Goal: Information Seeking & Learning: Find specific page/section

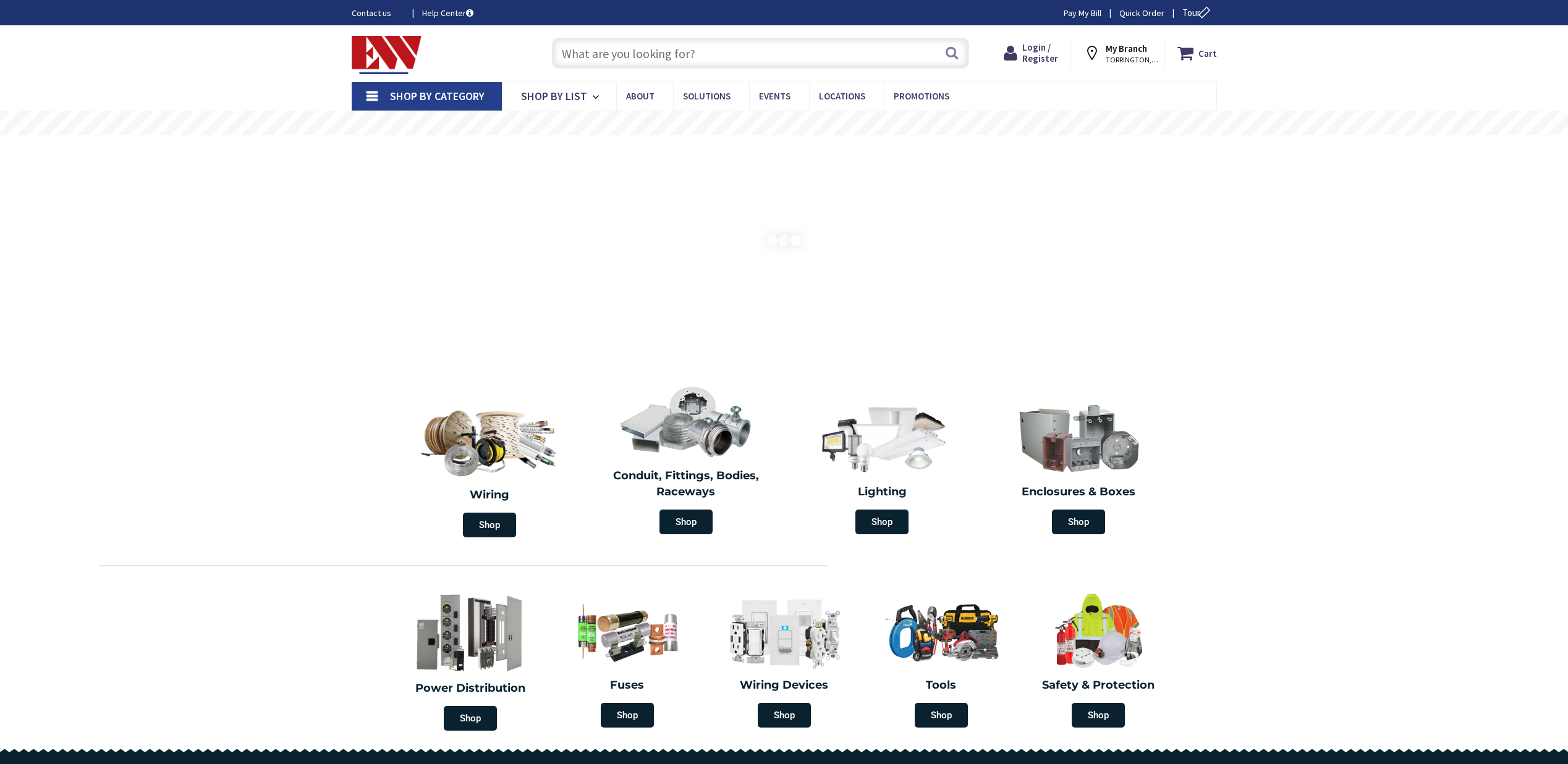
click at [631, 50] on input "text" at bounding box center [760, 53] width 417 height 31
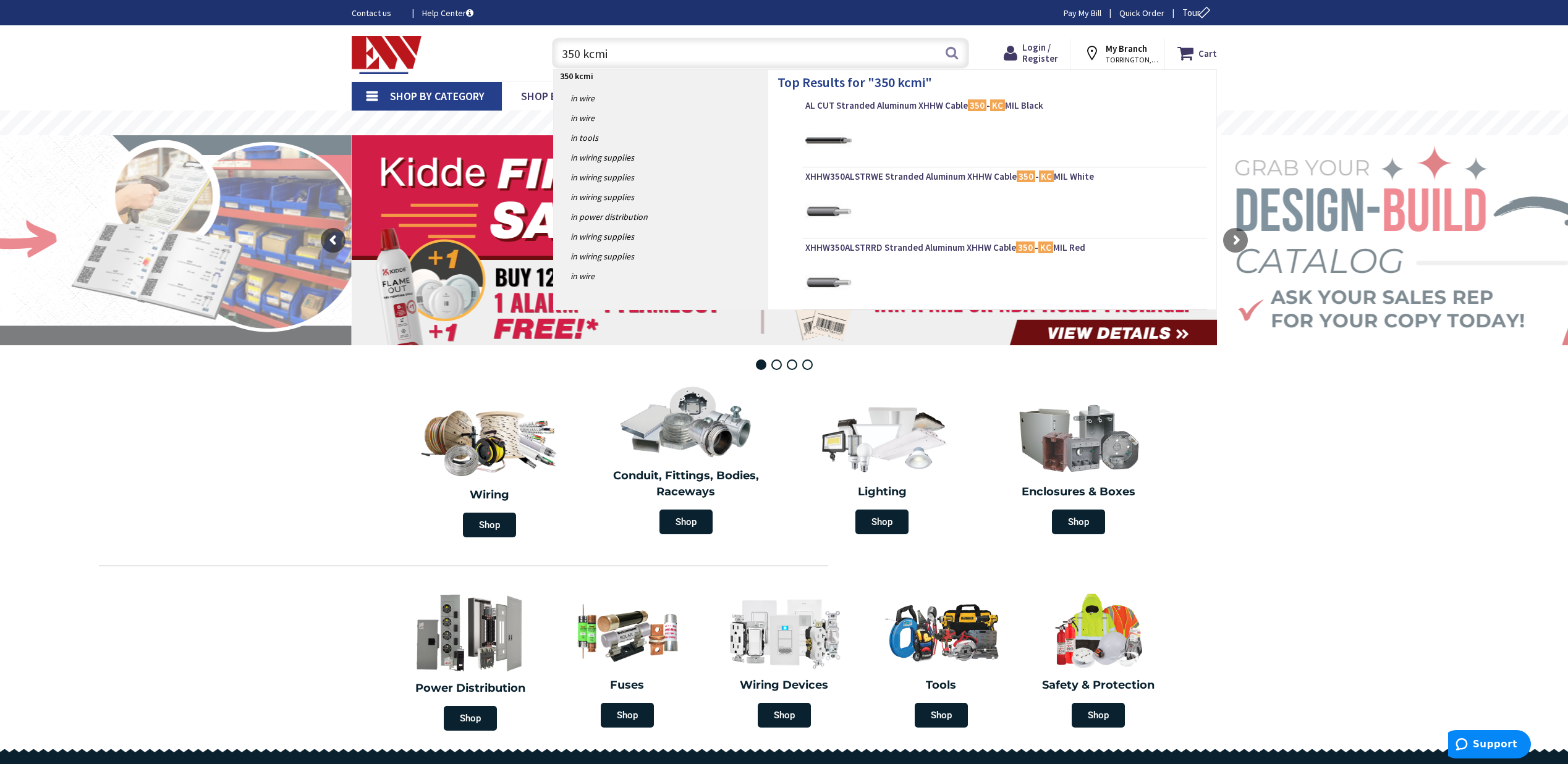
type input "350 kcmil"
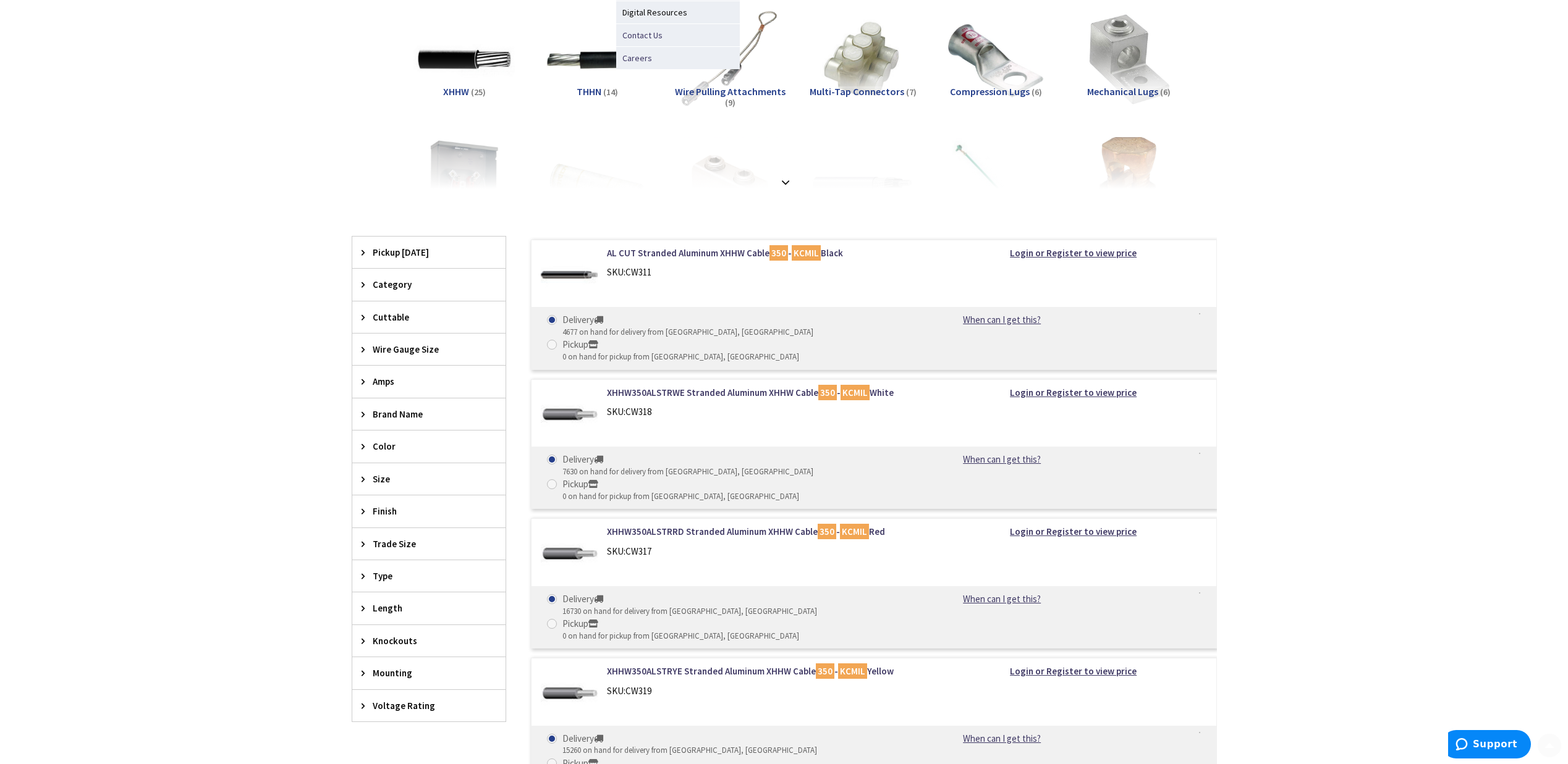
scroll to position [186, 0]
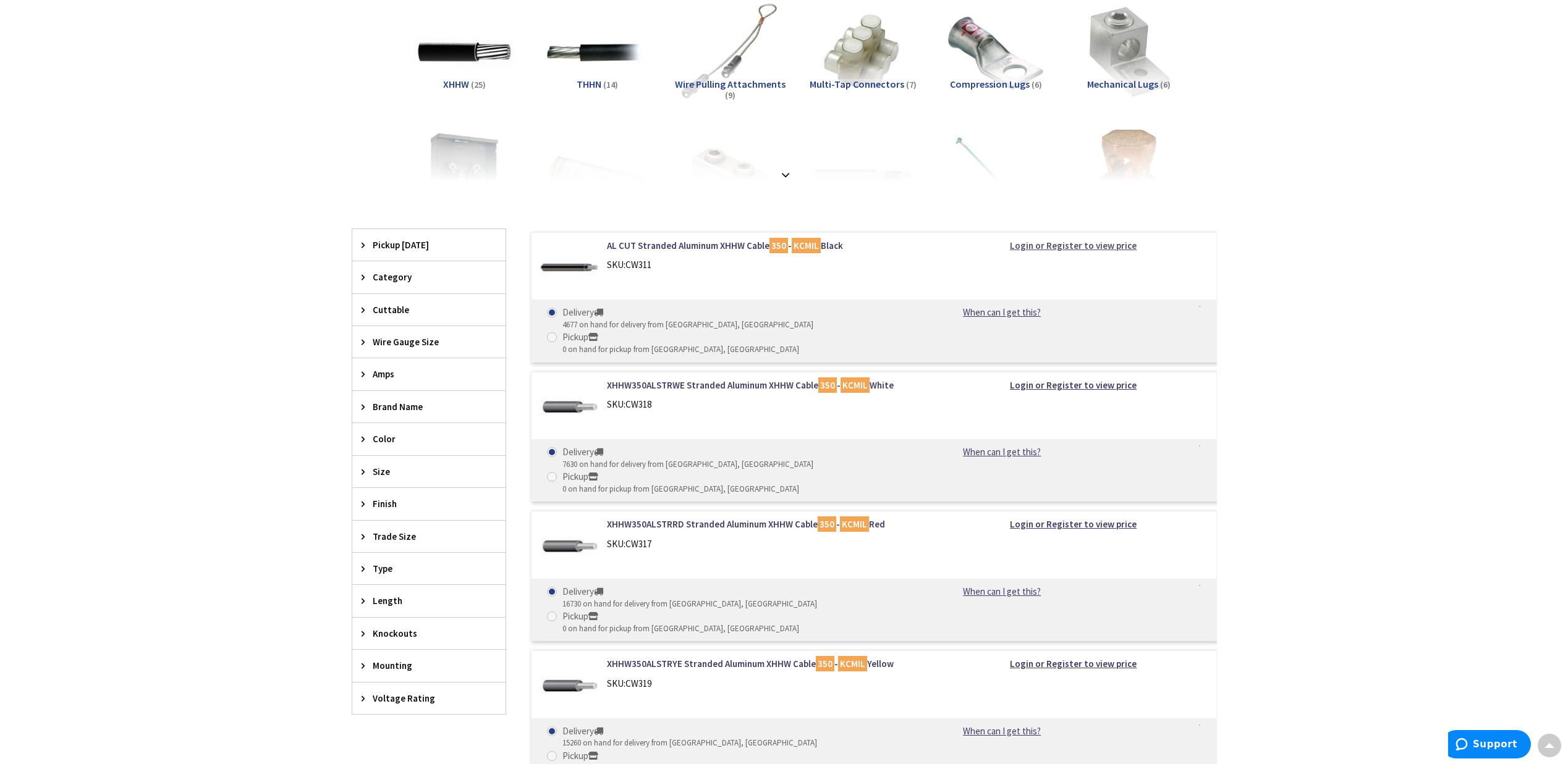
click at [1114, 243] on strong "Login or Register to view price" at bounding box center [1073, 245] width 126 height 12
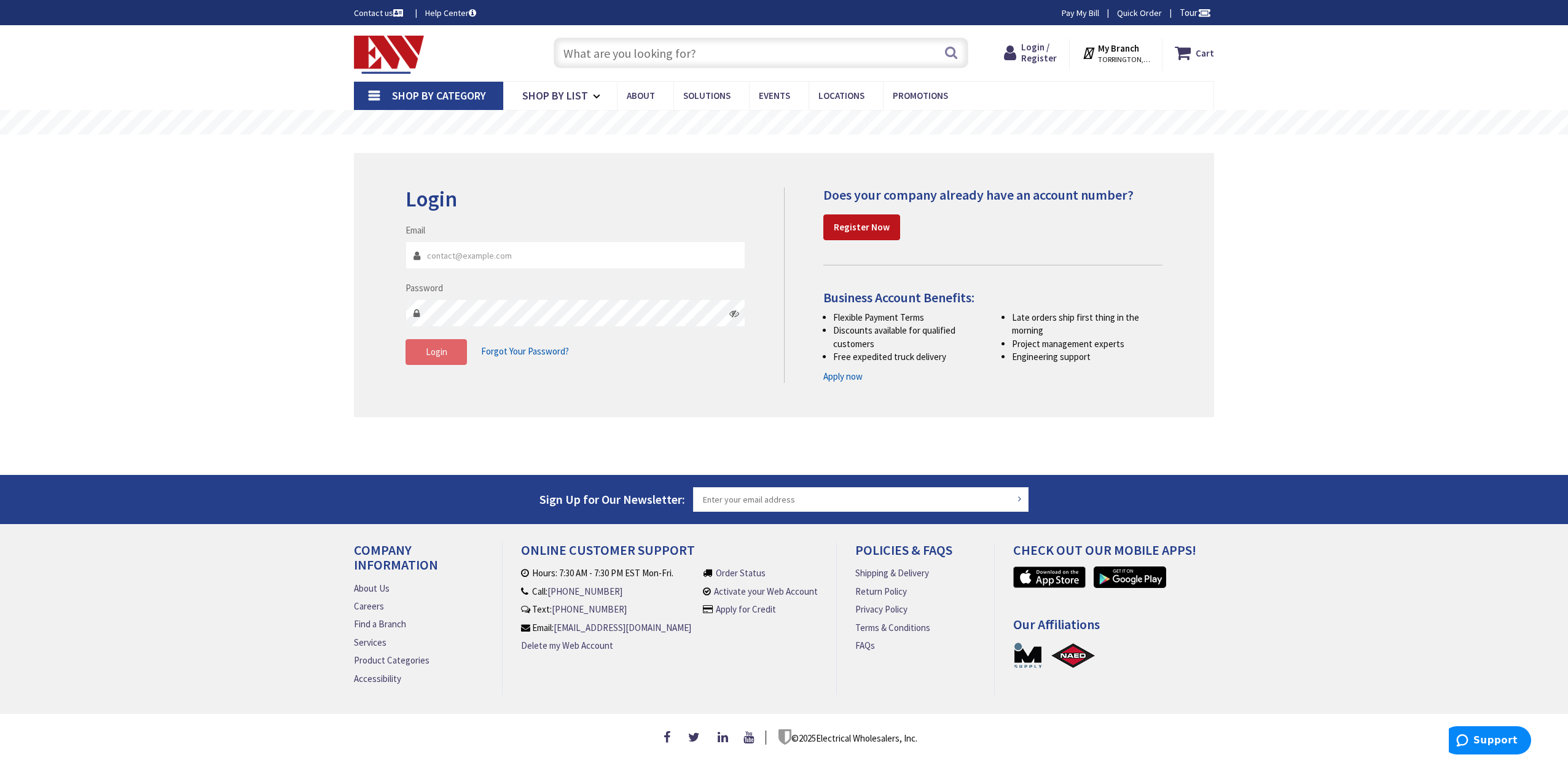
type input "corey@cor-electric.com"
click at [431, 340] on button "Login" at bounding box center [437, 352] width 62 height 26
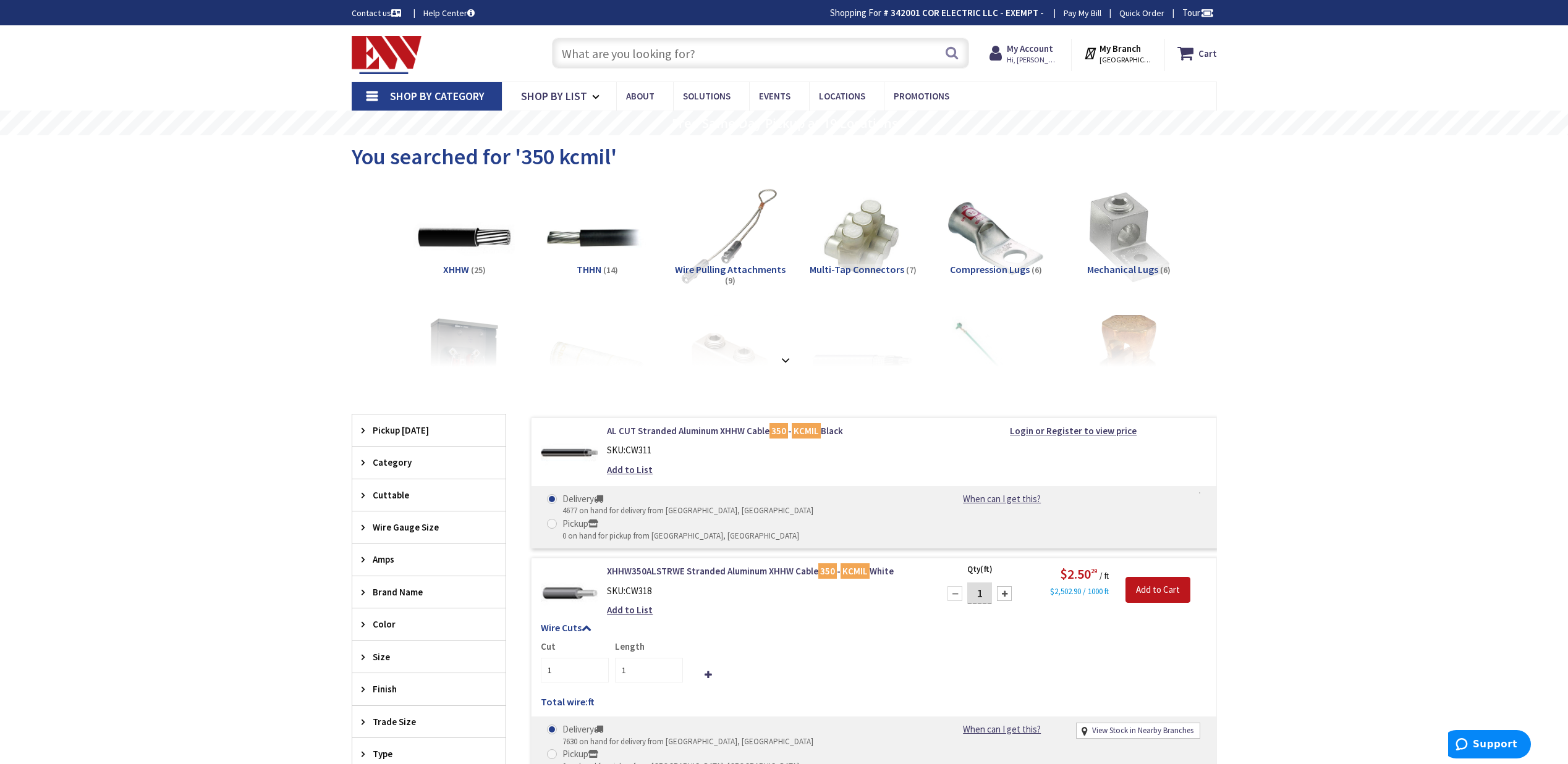
click at [733, 72] on div "Search" at bounding box center [757, 53] width 423 height 39
click at [739, 55] on input "text" at bounding box center [760, 53] width 417 height 31
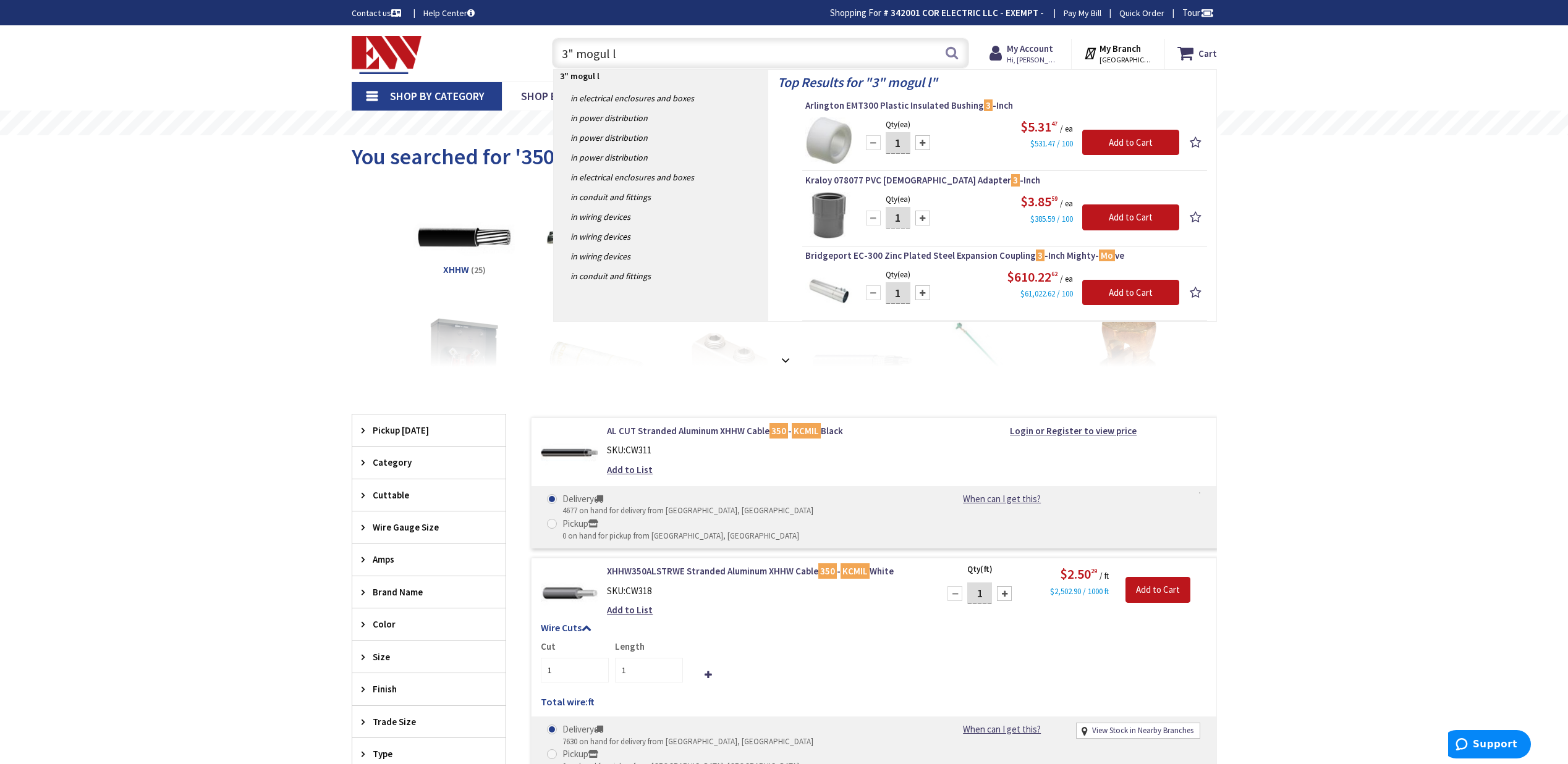
type input "3" mogul lb"
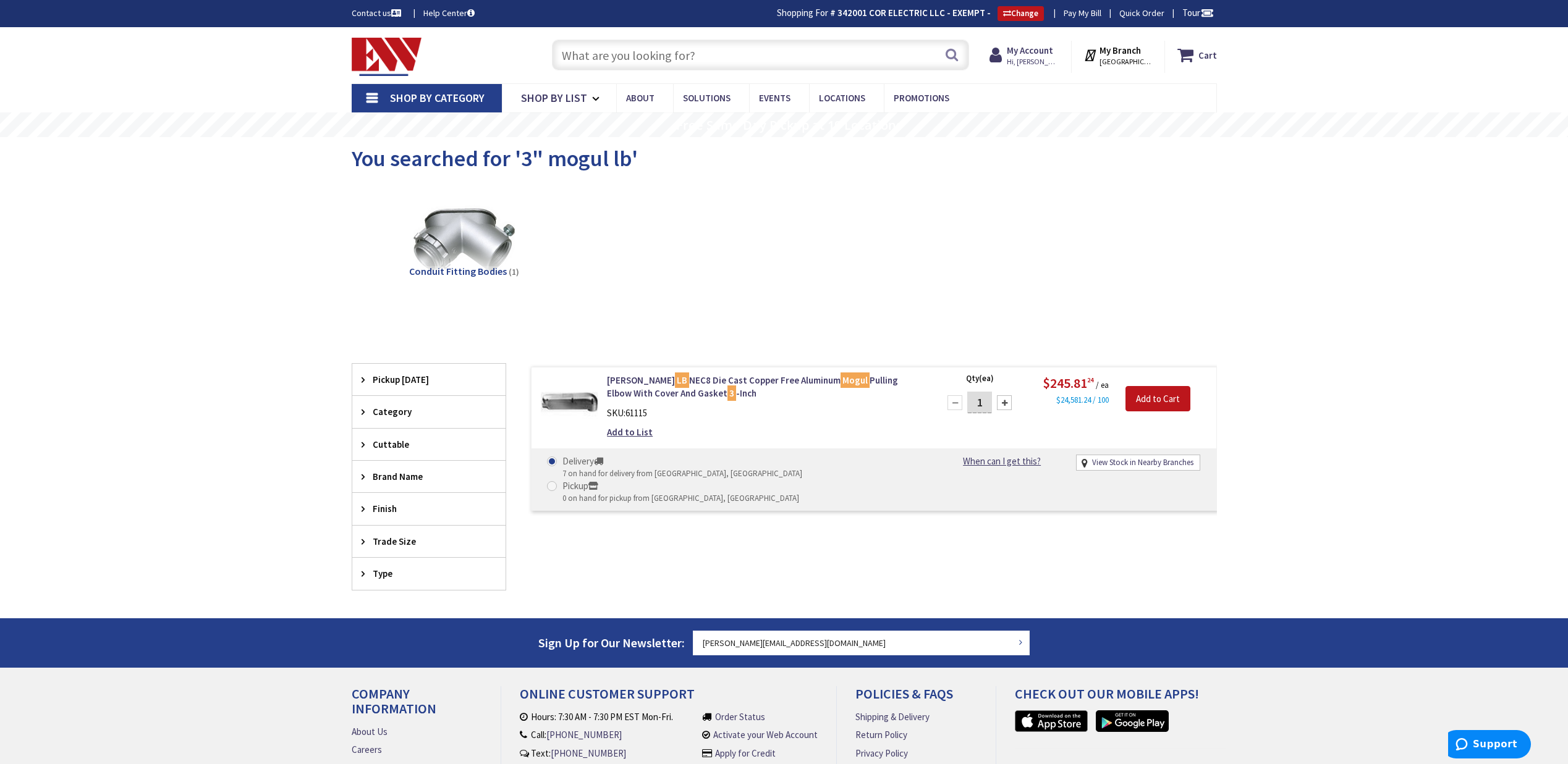
click at [637, 62] on input "text" at bounding box center [760, 55] width 417 height 31
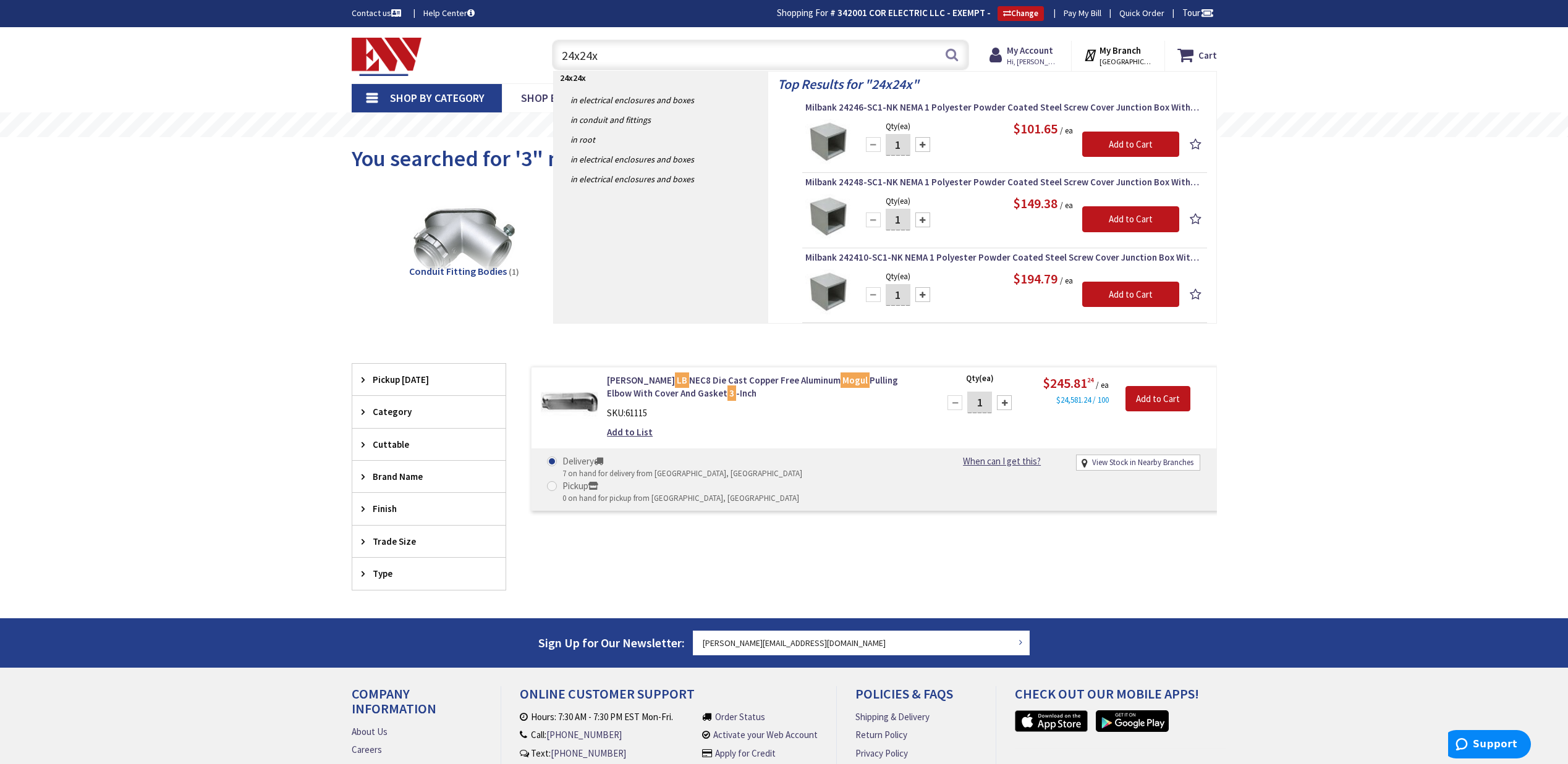
type input "24x24"
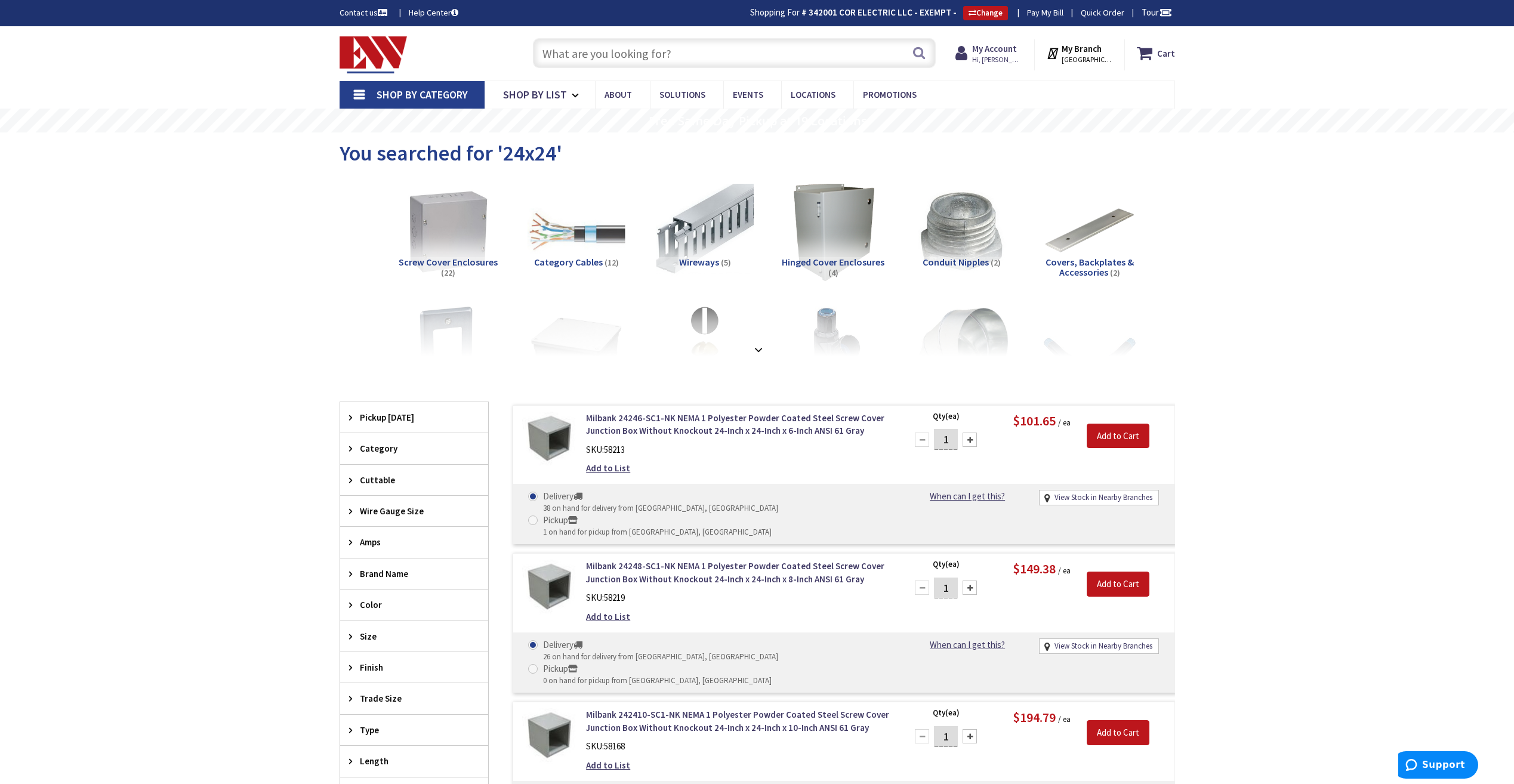
click at [573, 63] on input "text" at bounding box center [734, 53] width 403 height 30
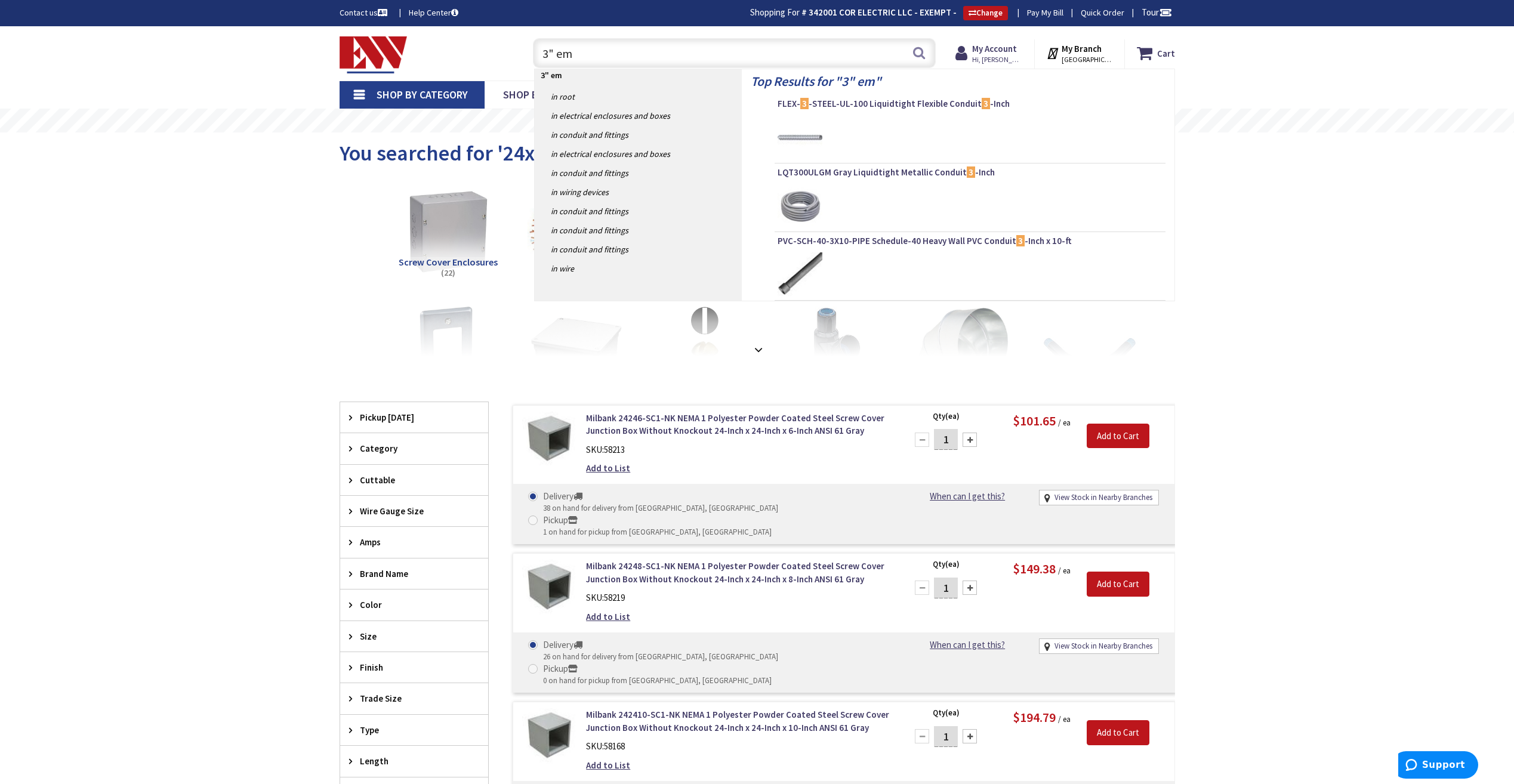
type input "3" emt"
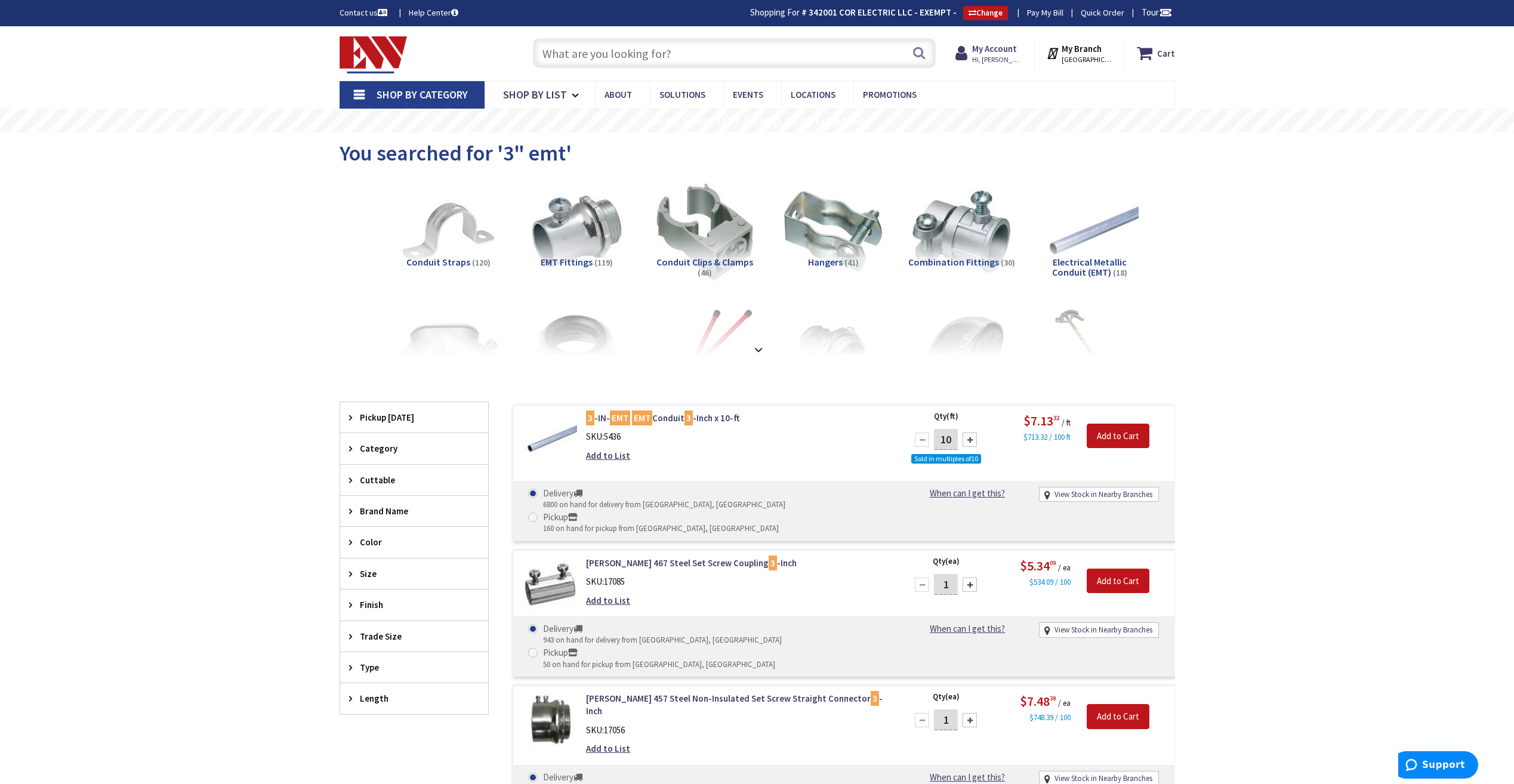
click at [556, 53] on input "text" at bounding box center [734, 53] width 403 height 30
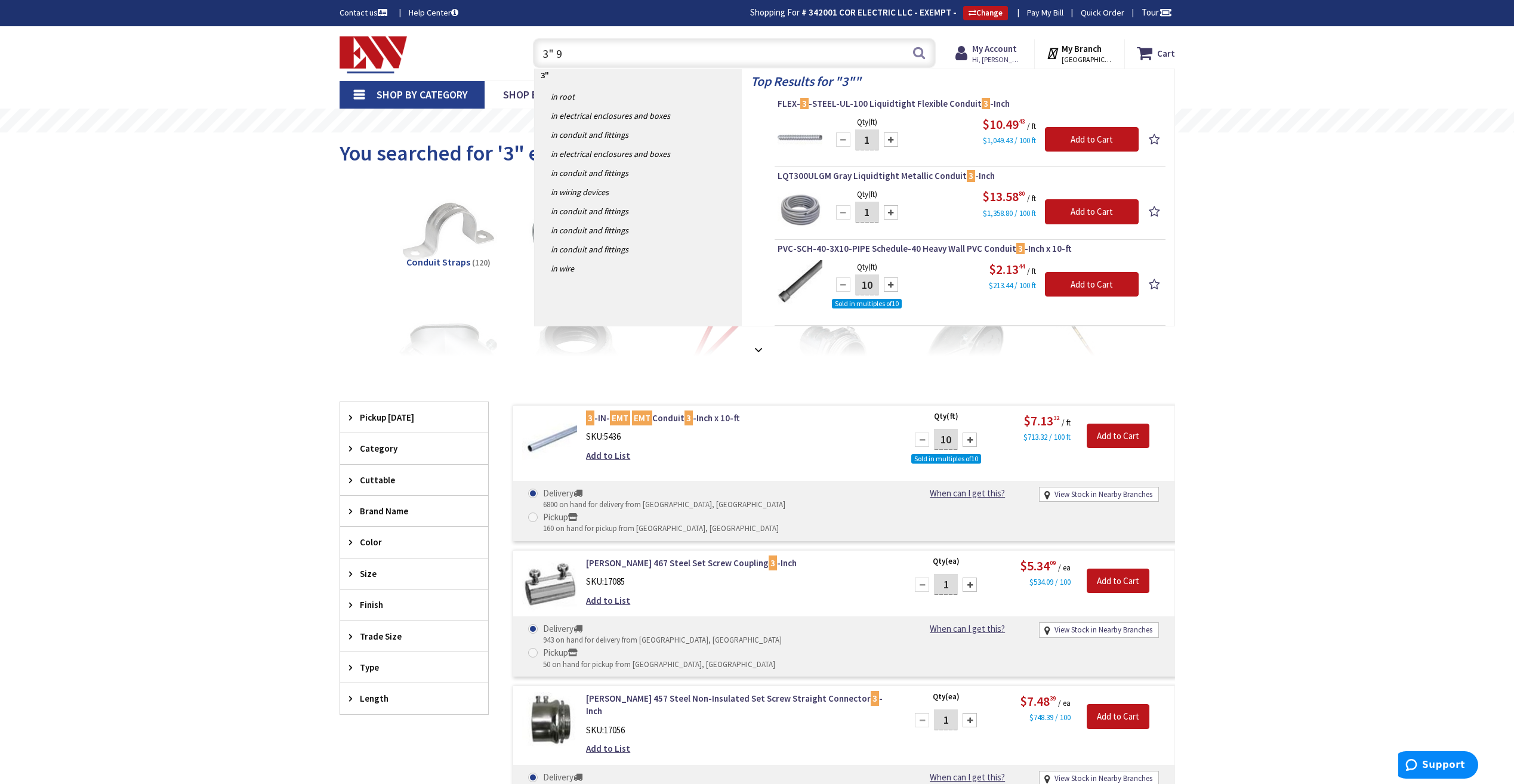
type input "3" 90"
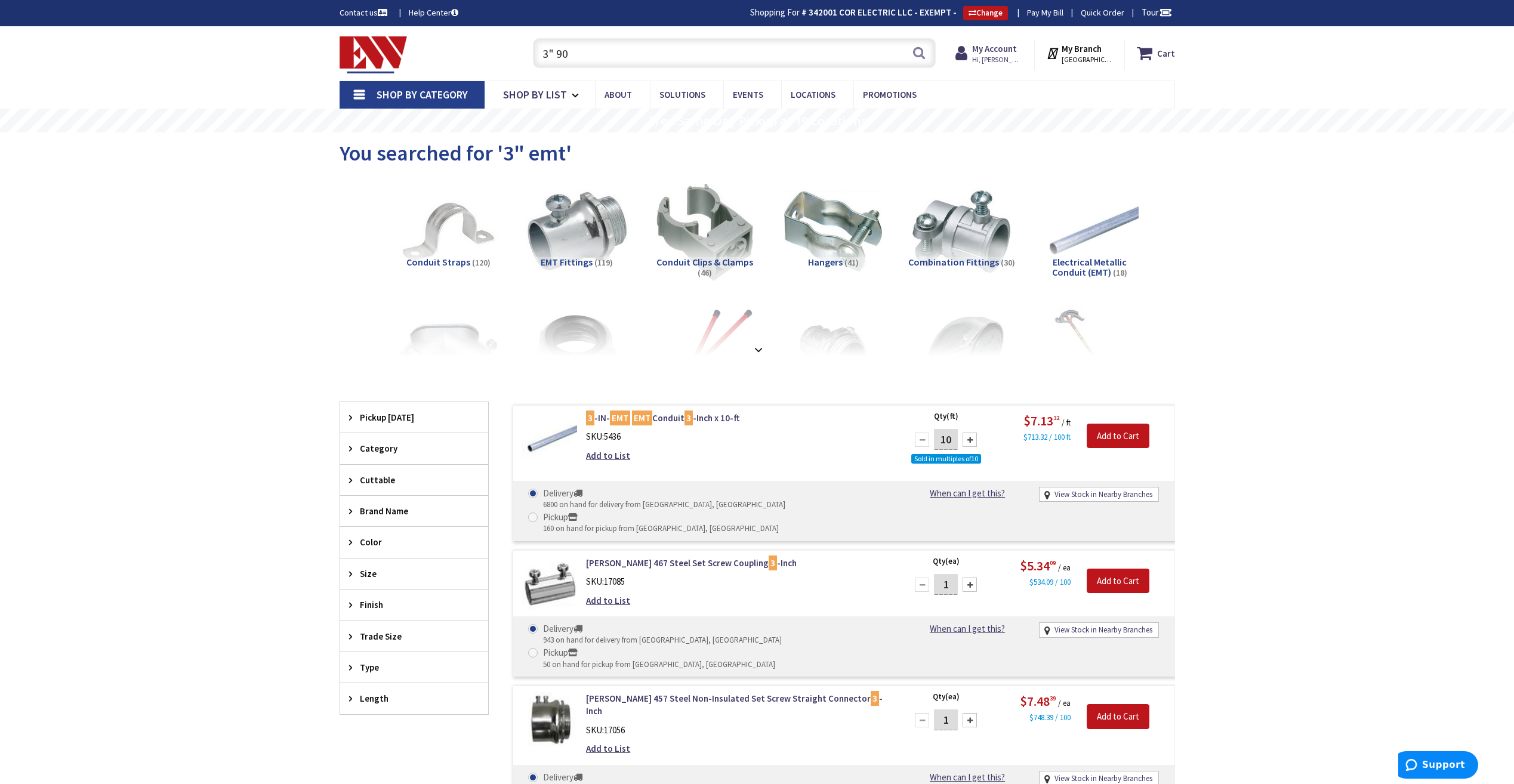
scroll to position [60, 0]
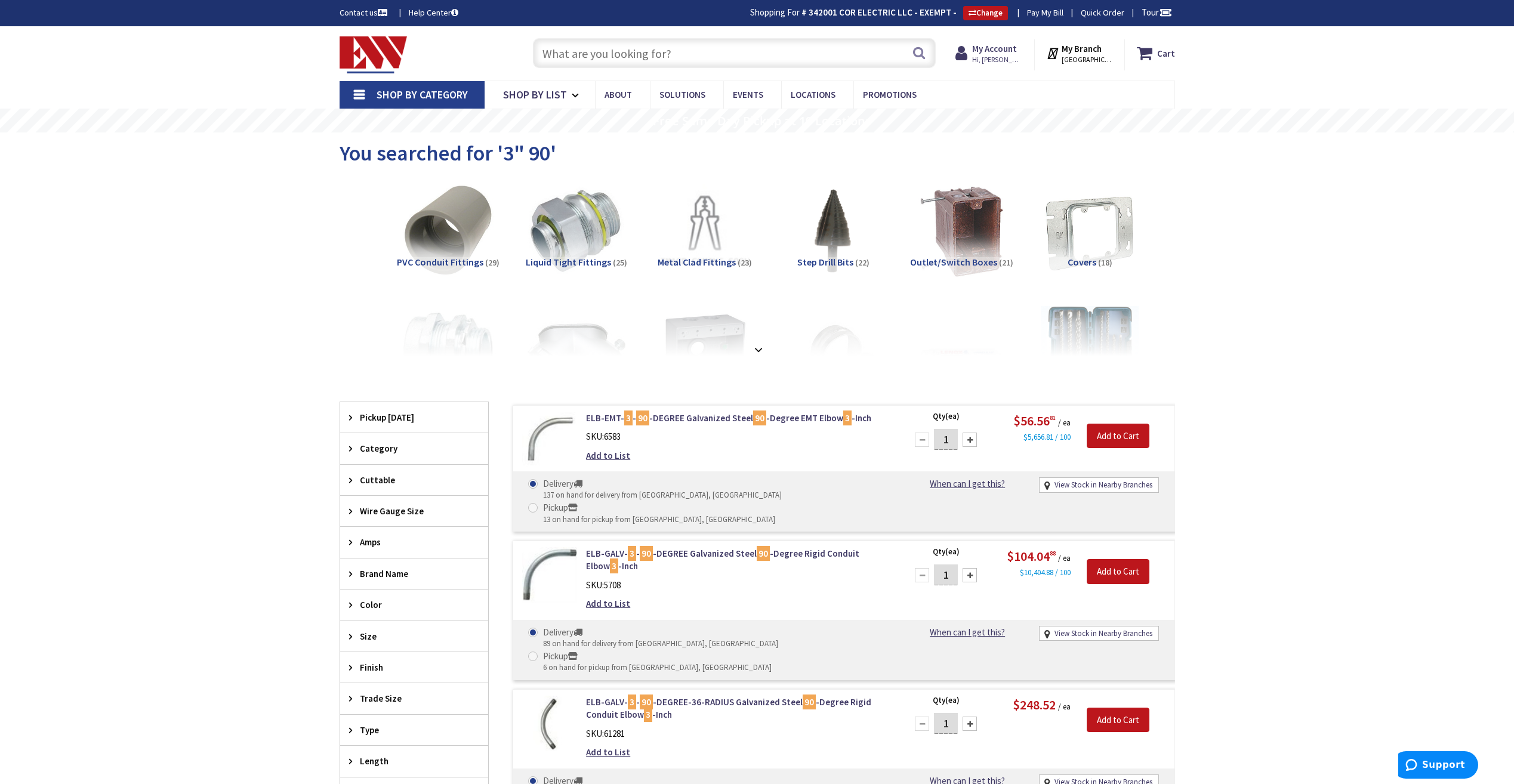
click at [576, 44] on input "text" at bounding box center [734, 53] width 403 height 30
click at [592, 56] on input "text" at bounding box center [734, 53] width 403 height 30
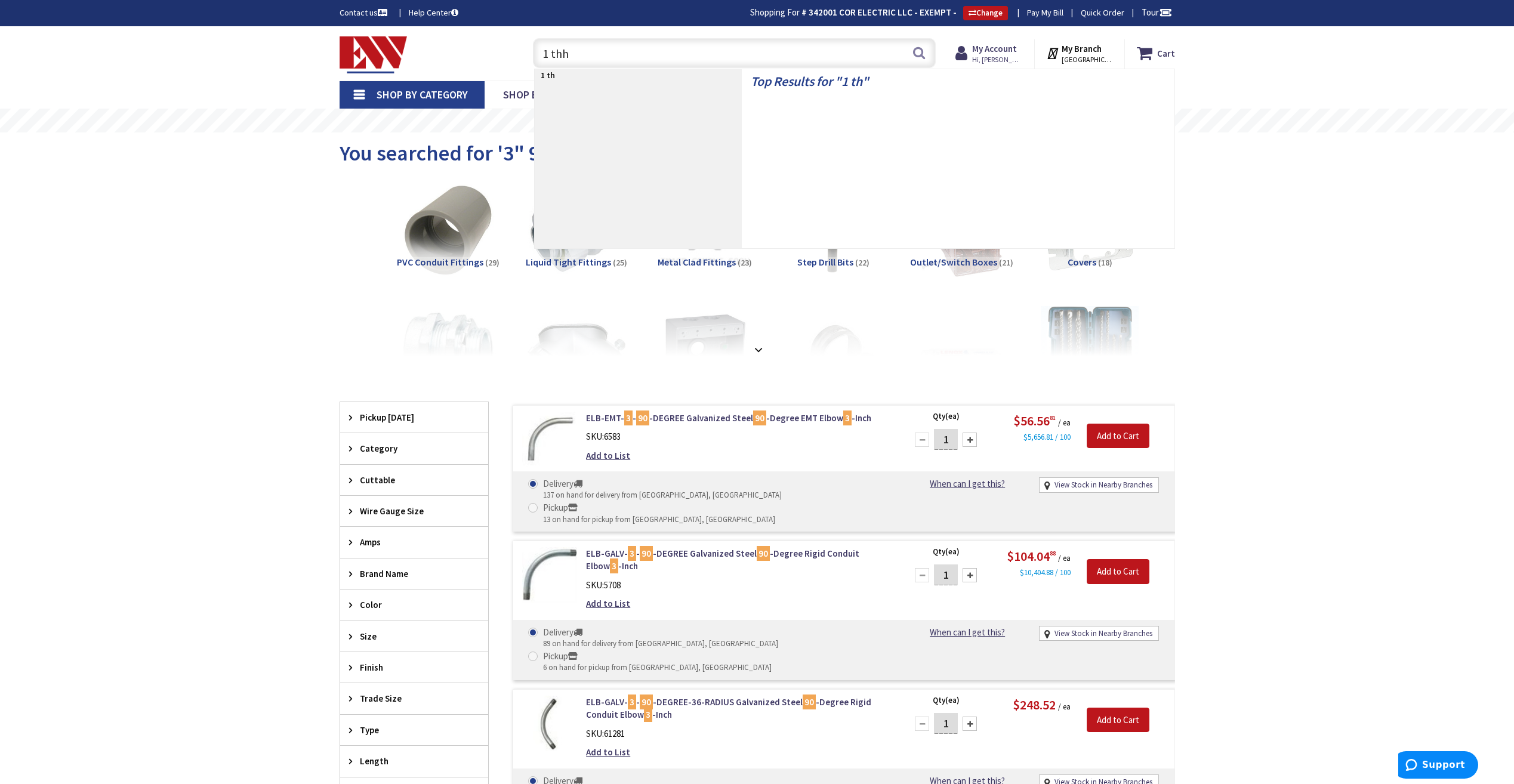
type input "1 thhn"
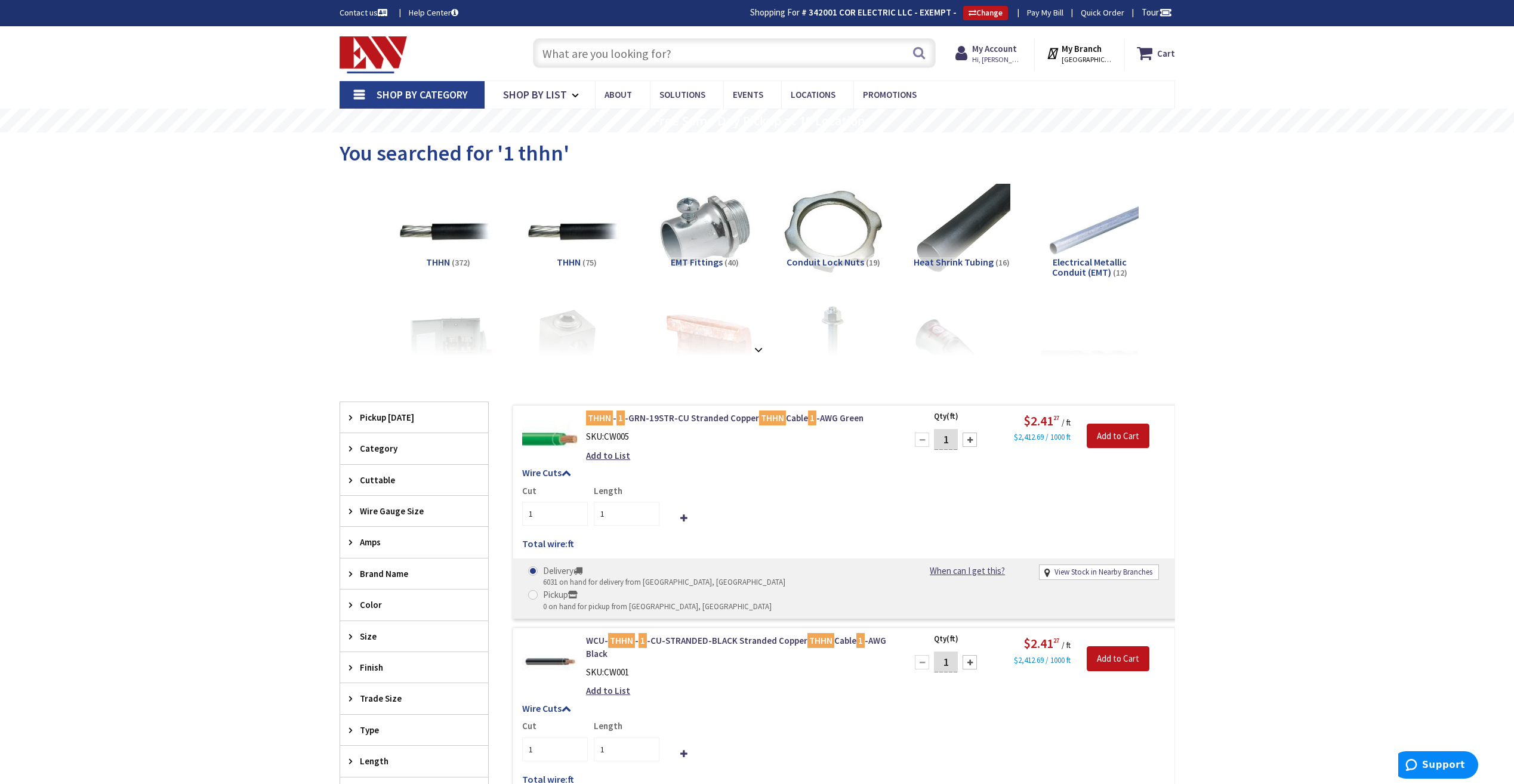
click at [633, 55] on input "text" at bounding box center [734, 53] width 403 height 30
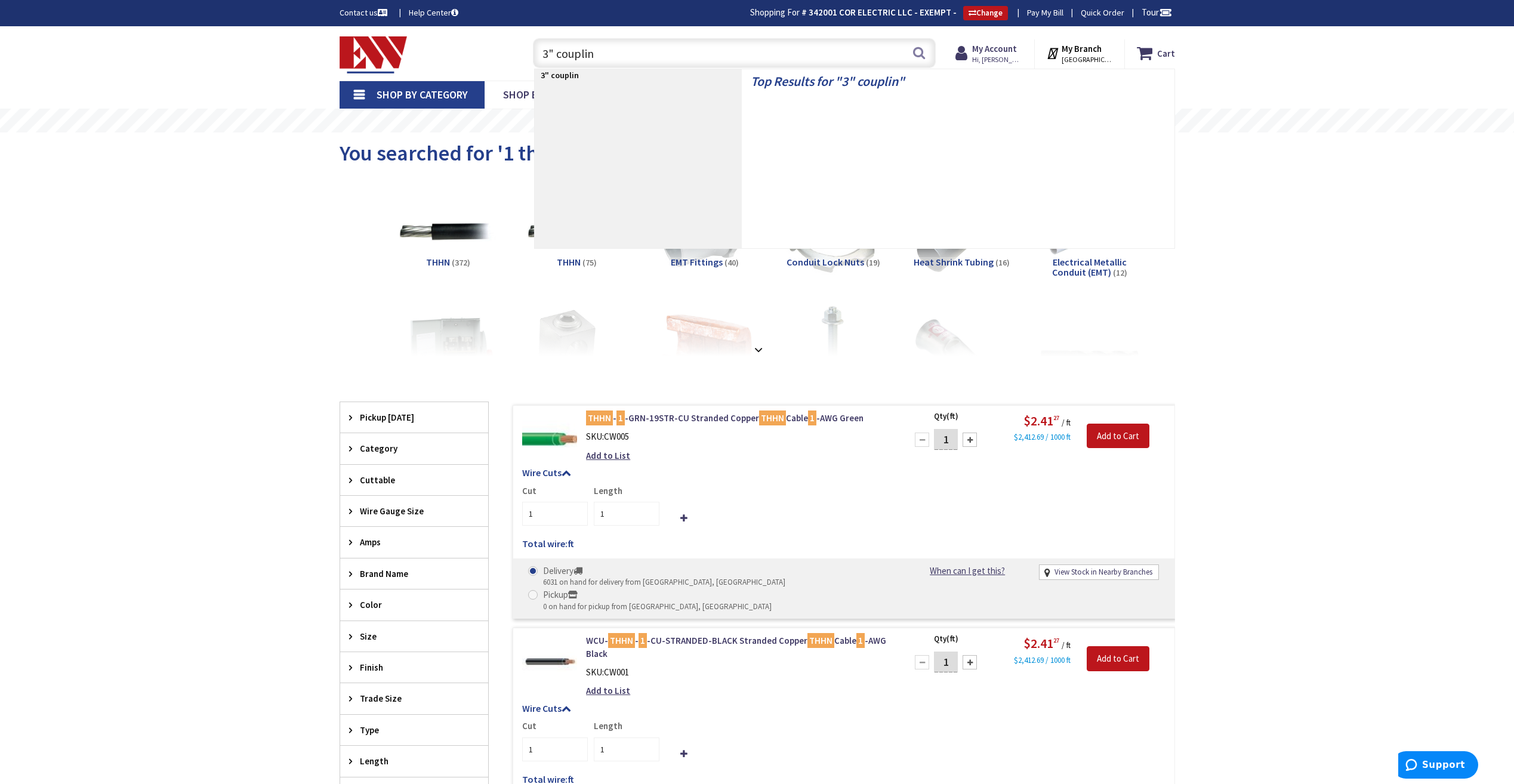
type input "3" coupling"
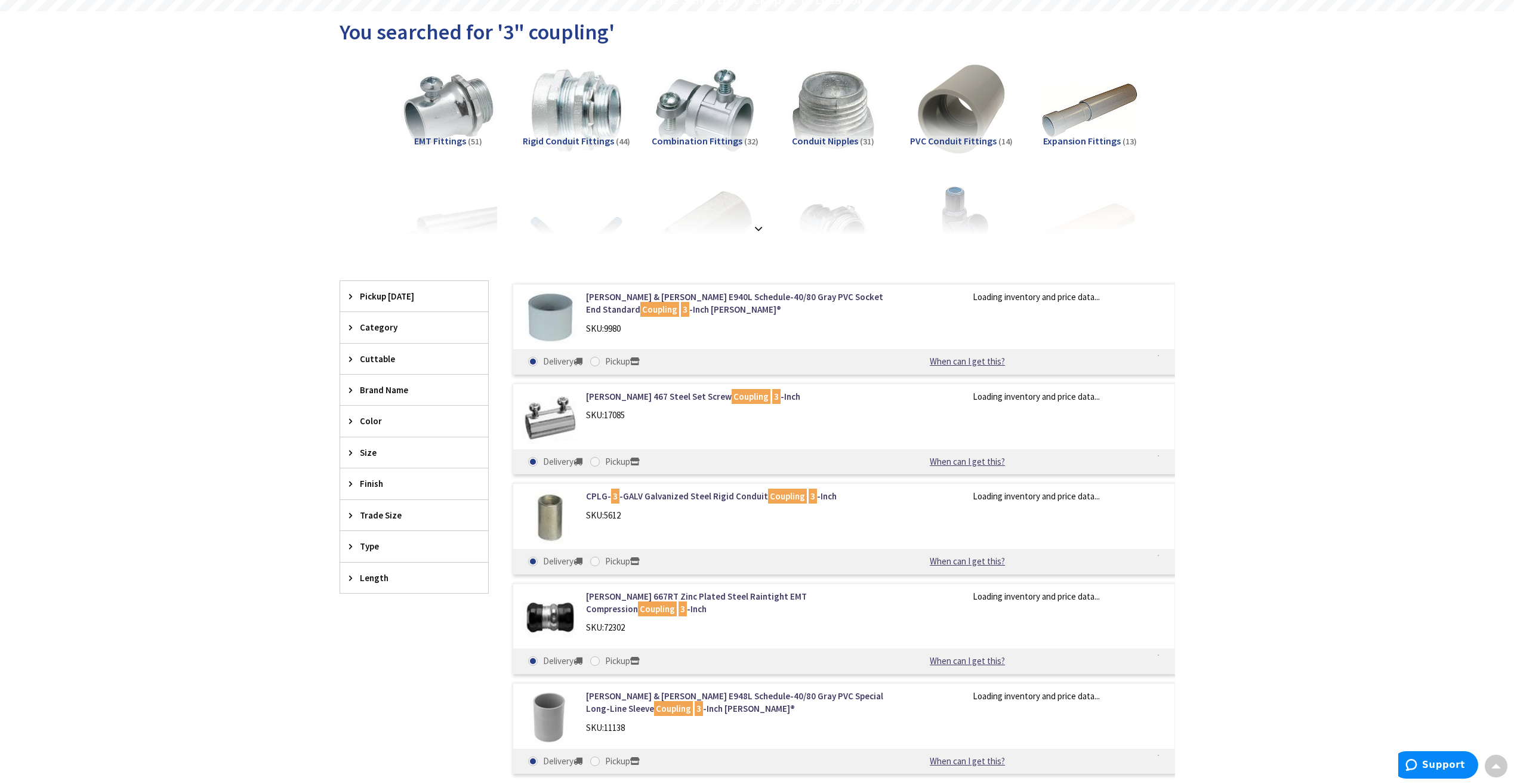
scroll to position [121, 0]
